Goal: Information Seeking & Learning: Learn about a topic

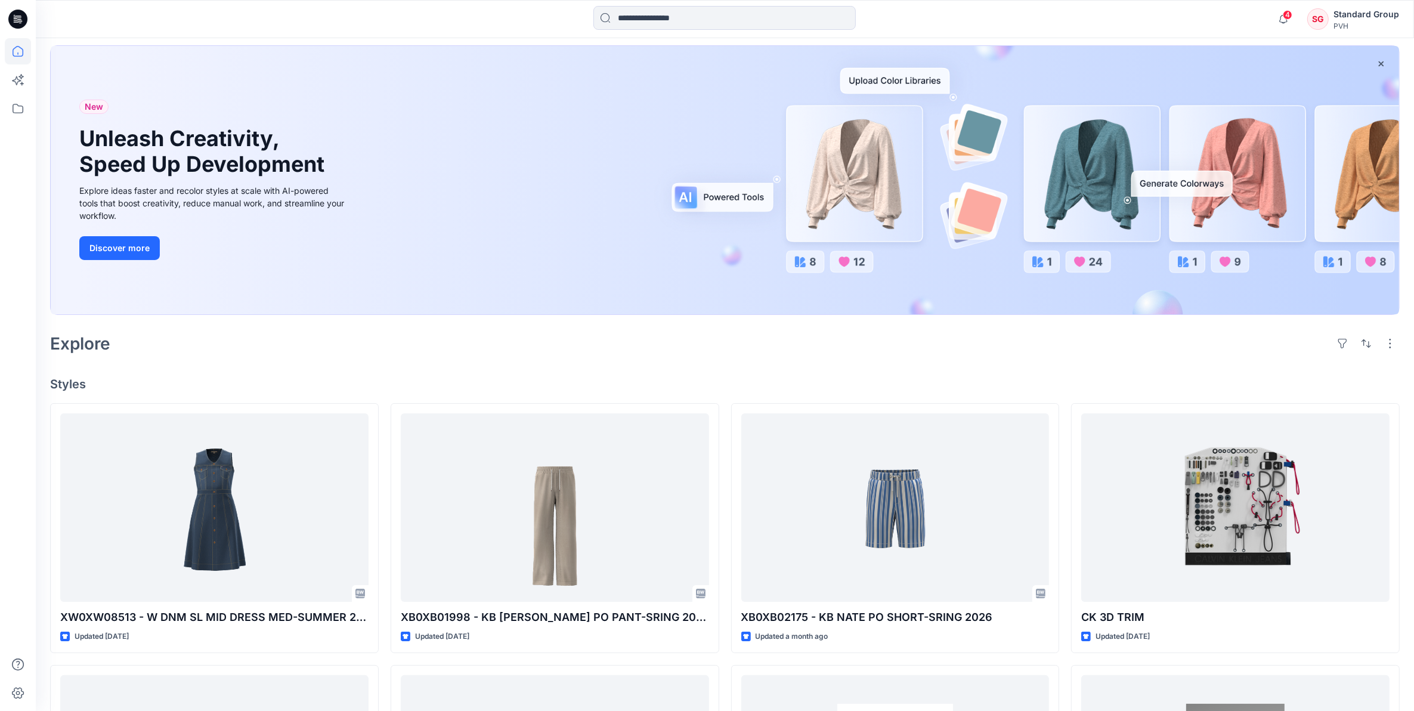
scroll to position [149, 0]
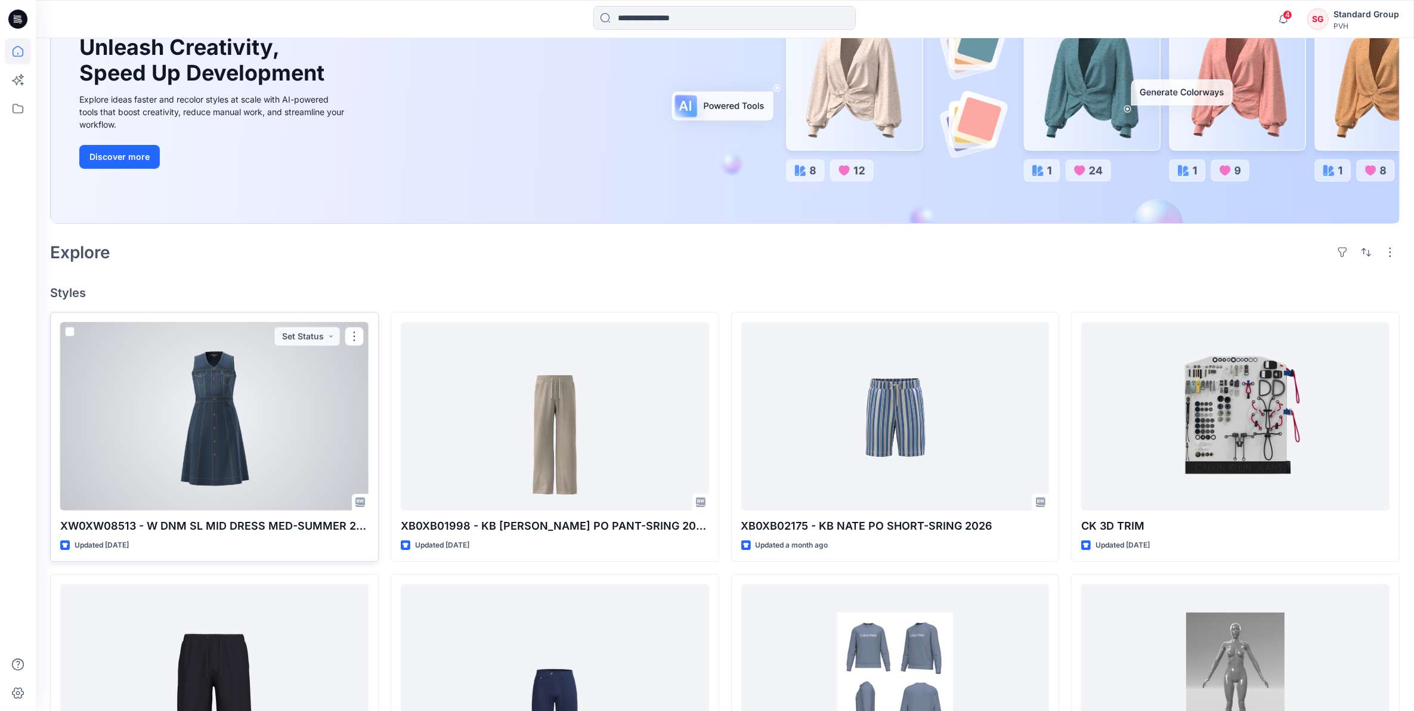
click at [275, 456] on div at bounding box center [214, 416] width 308 height 189
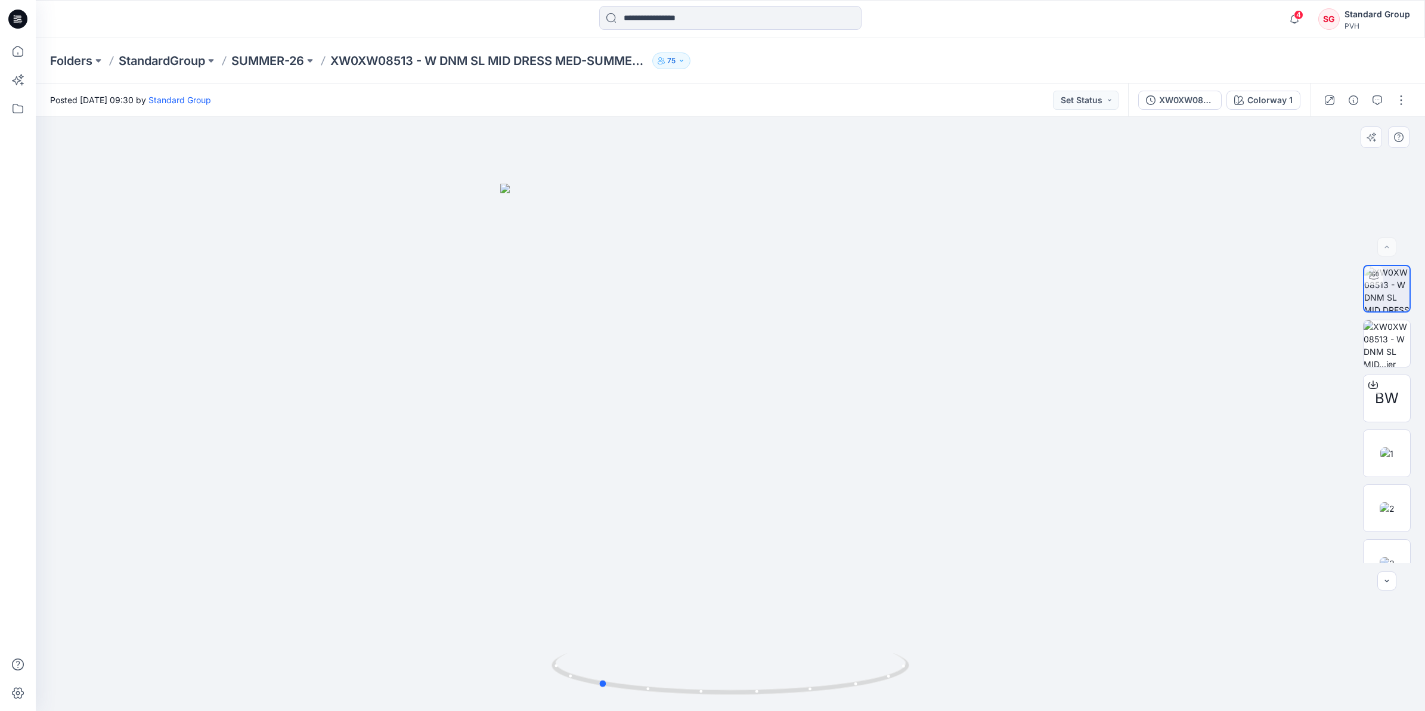
drag, startPoint x: 803, startPoint y: 603, endPoint x: 671, endPoint y: 617, distance: 132.6
drag, startPoint x: 671, startPoint y: 617, endPoint x: 616, endPoint y: 562, distance: 78.0
click at [616, 562] on div at bounding box center [730, 414] width 1389 height 594
drag, startPoint x: 711, startPoint y: 550, endPoint x: 949, endPoint y: 567, distance: 238.5
drag, startPoint x: 714, startPoint y: 558, endPoint x: 625, endPoint y: 590, distance: 95.3
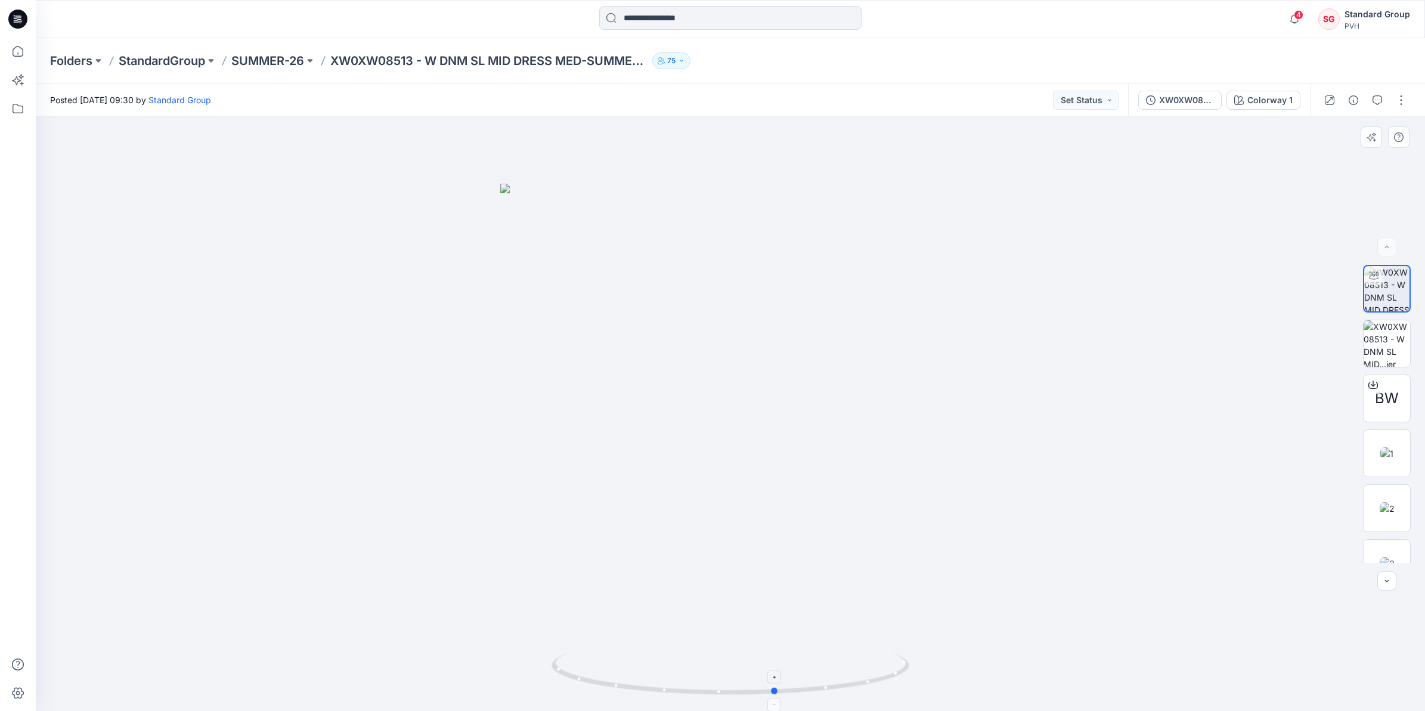
drag, startPoint x: 606, startPoint y: 684, endPoint x: 784, endPoint y: 683, distance: 177.7
click at [784, 683] on icon at bounding box center [732, 675] width 361 height 45
click at [925, 472] on div at bounding box center [730, 414] width 1389 height 594
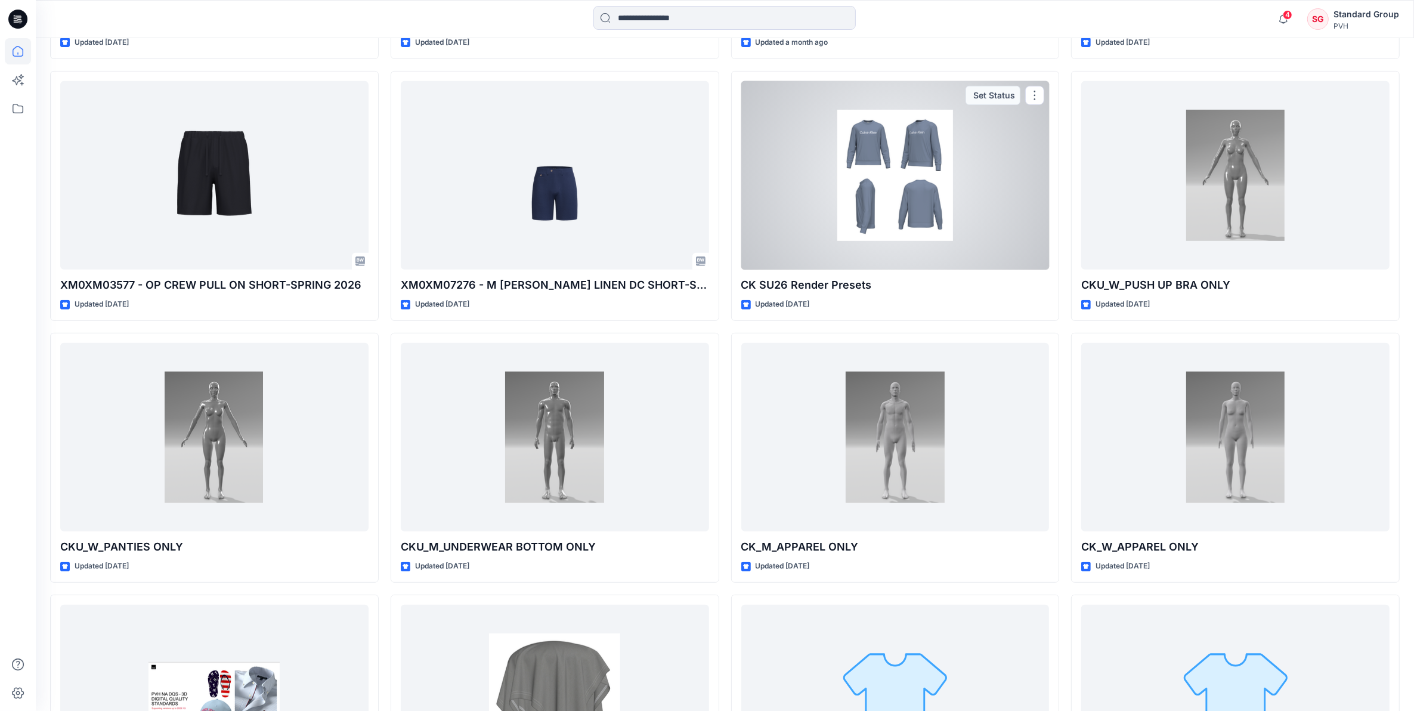
scroll to position [969, 0]
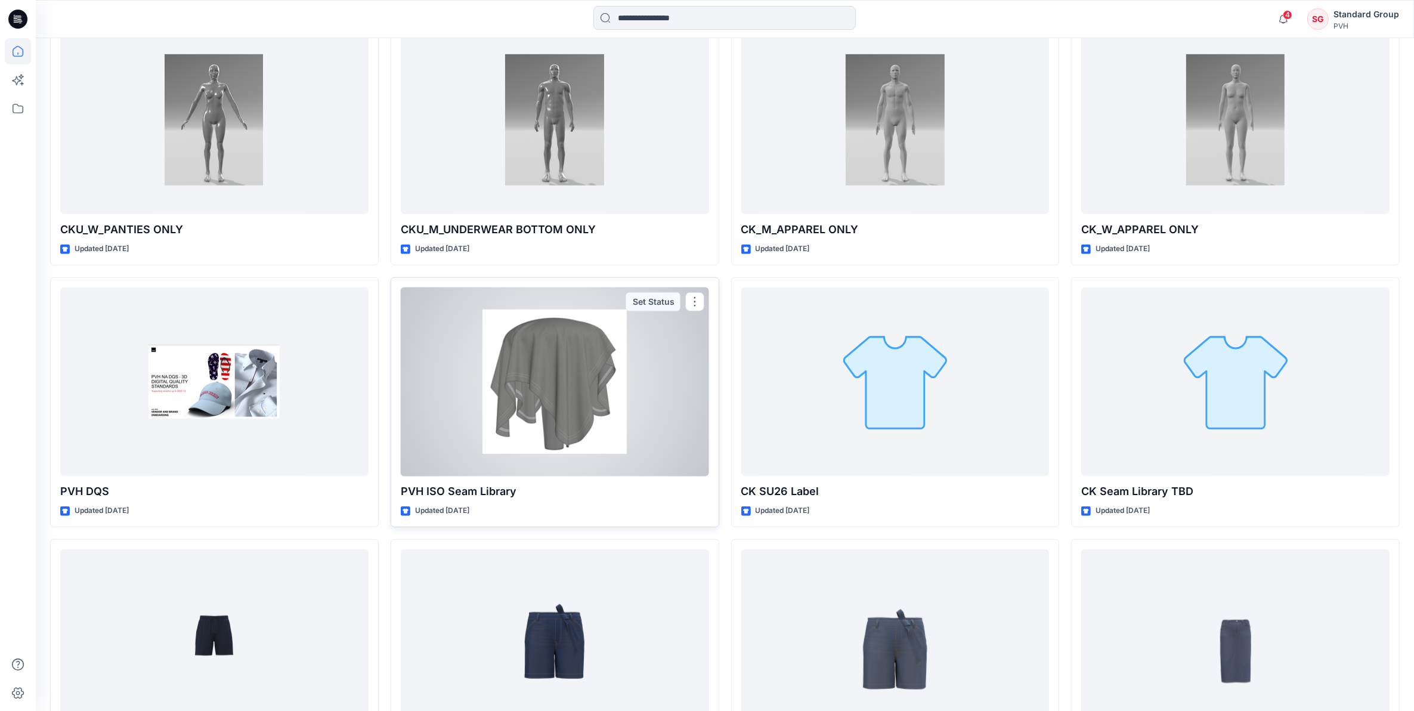
click at [668, 394] on div at bounding box center [555, 381] width 308 height 189
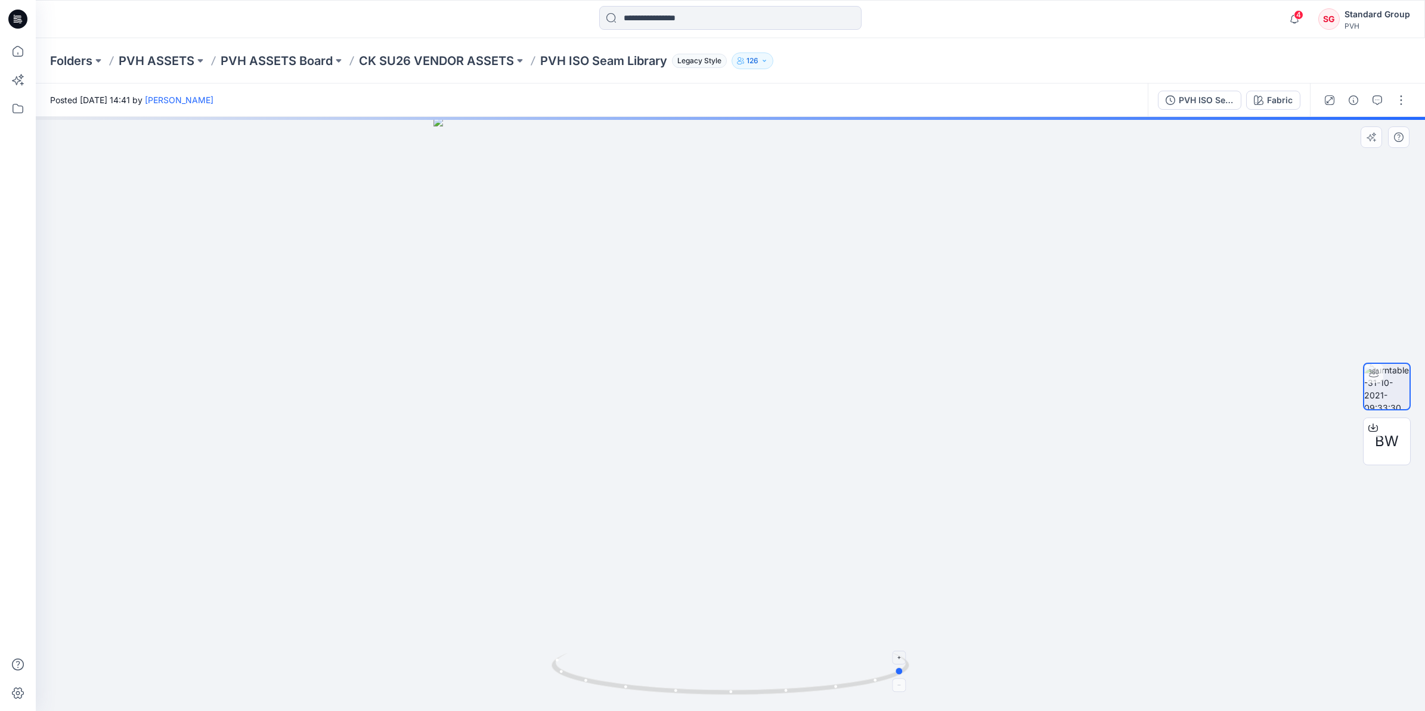
drag, startPoint x: 731, startPoint y: 696, endPoint x: 906, endPoint y: 689, distance: 175.5
click at [906, 689] on icon at bounding box center [732, 675] width 361 height 45
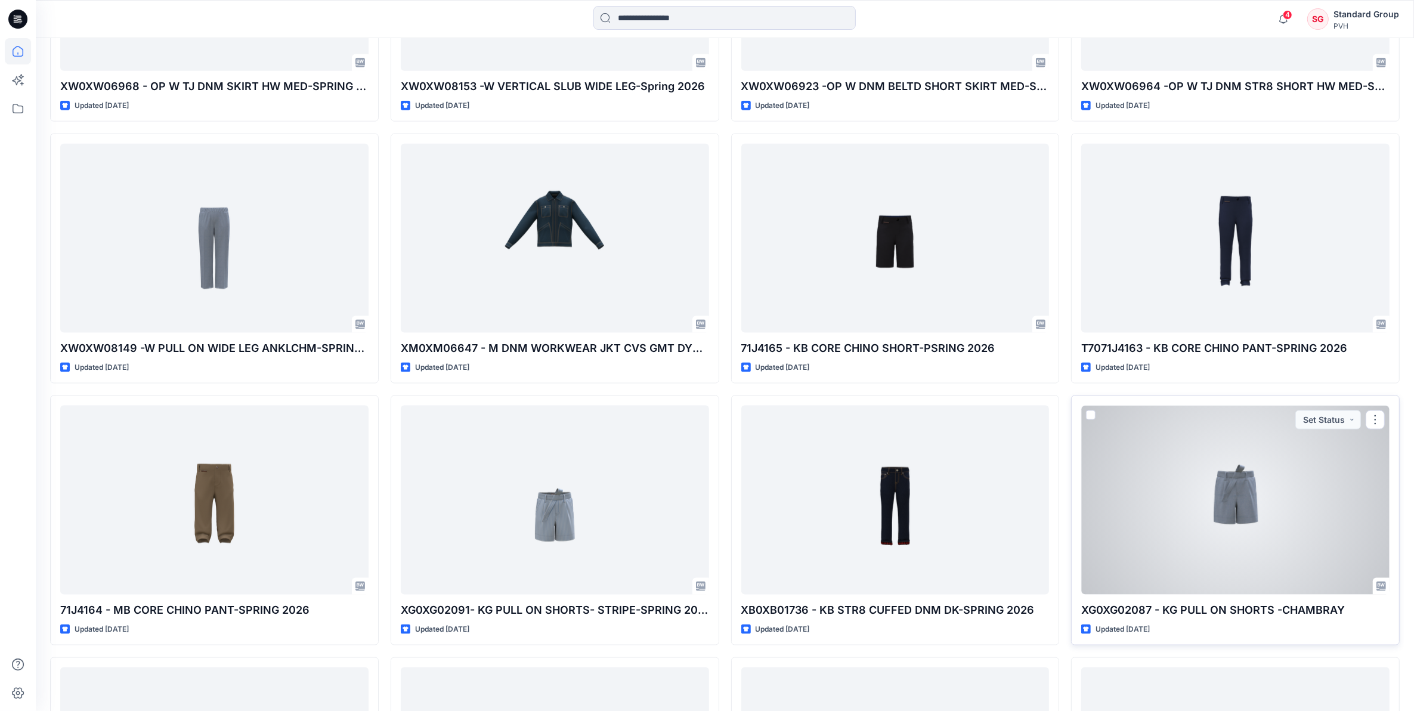
scroll to position [1887, 0]
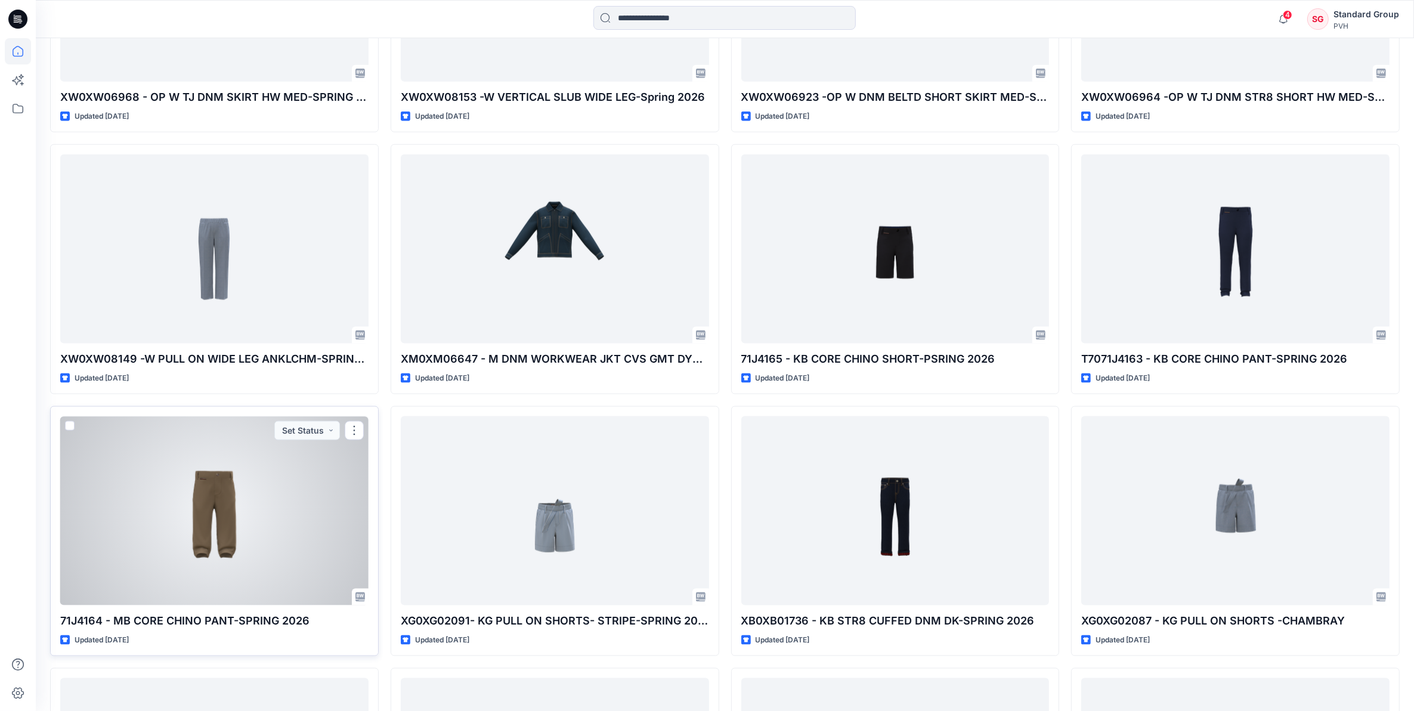
click at [242, 534] on div at bounding box center [214, 510] width 308 height 189
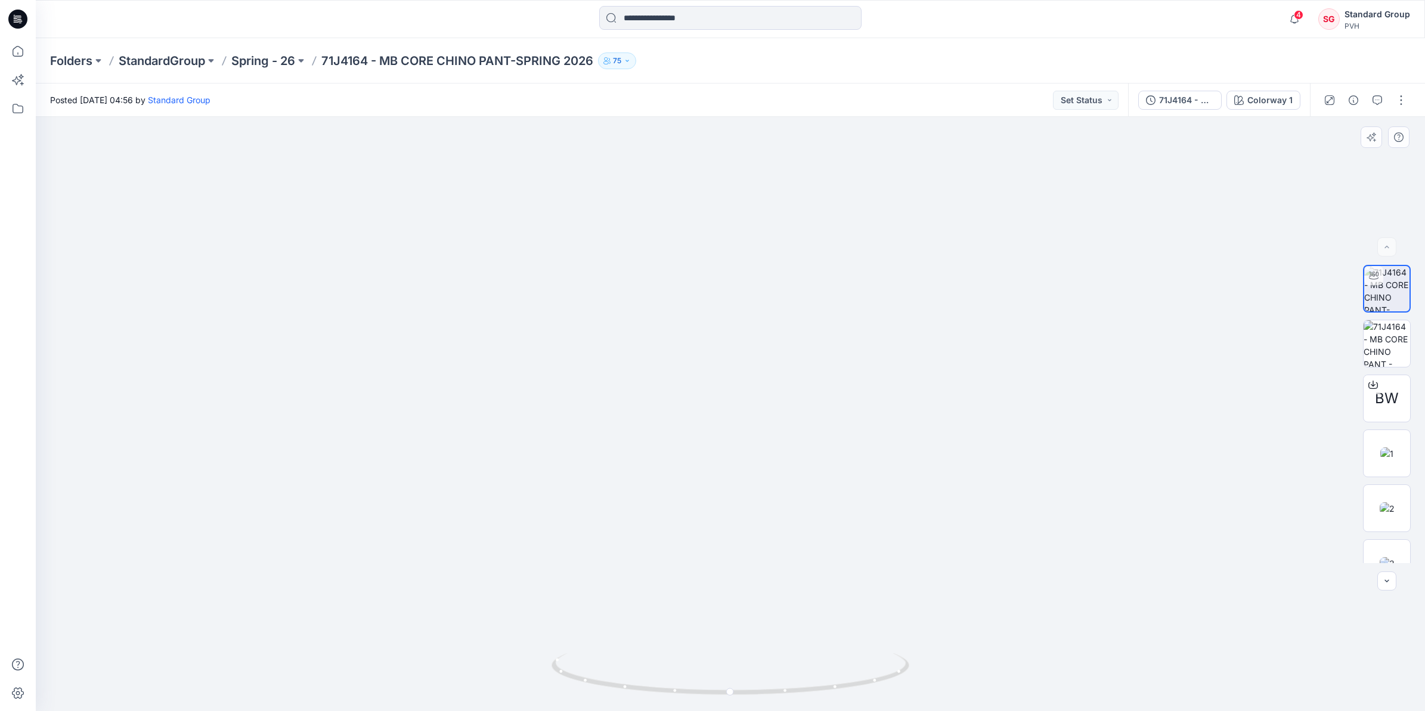
drag, startPoint x: 824, startPoint y: 564, endPoint x: 642, endPoint y: 571, distance: 181.4
drag, startPoint x: 728, startPoint y: 695, endPoint x: 756, endPoint y: 633, distance: 67.3
click at [756, 633] on div at bounding box center [730, 414] width 1389 height 594
